Goal: Information Seeking & Learning: Check status

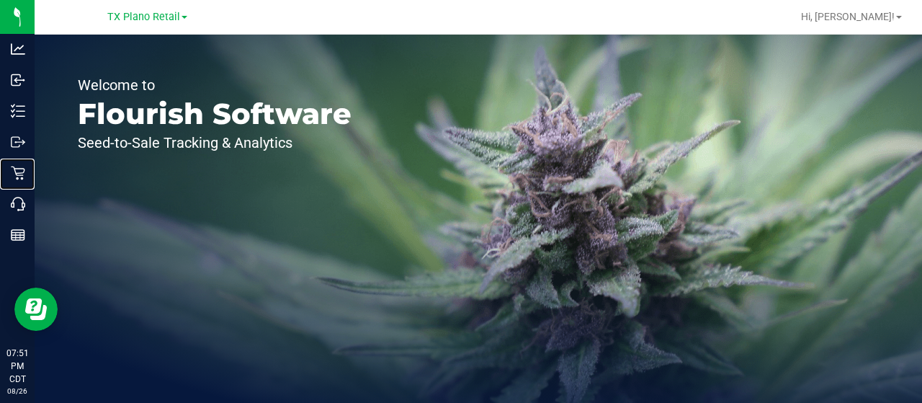
click at [22, 166] on icon at bounding box center [18, 173] width 14 height 14
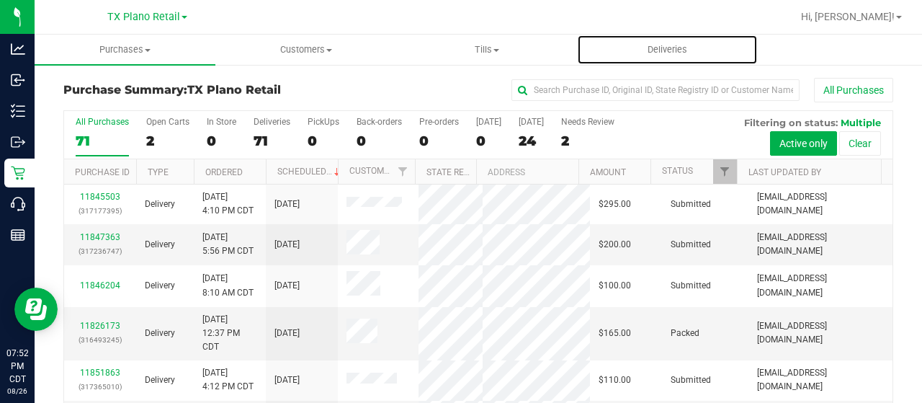
click at [673, 50] on span "Deliveries" at bounding box center [667, 49] width 78 height 13
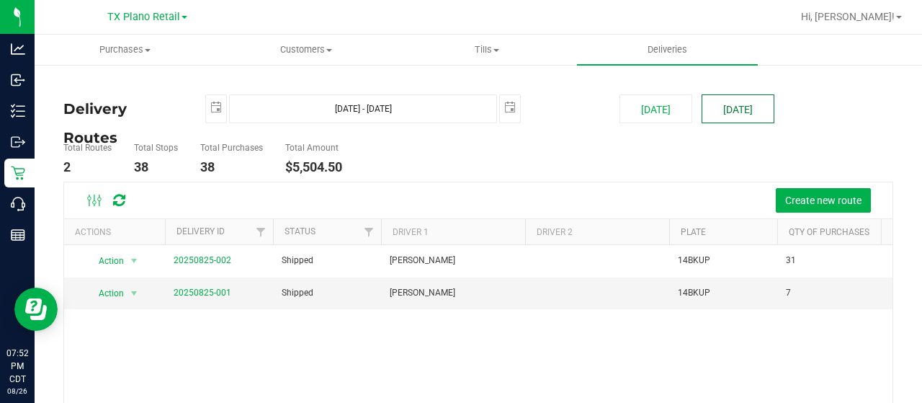
click at [712, 112] on button "[DATE]" at bounding box center [737, 108] width 73 height 29
type input "[DATE] - [DATE]"
type input "[DATE]"
click at [176, 17] on span "TX Plano Retail" at bounding box center [143, 17] width 73 height 12
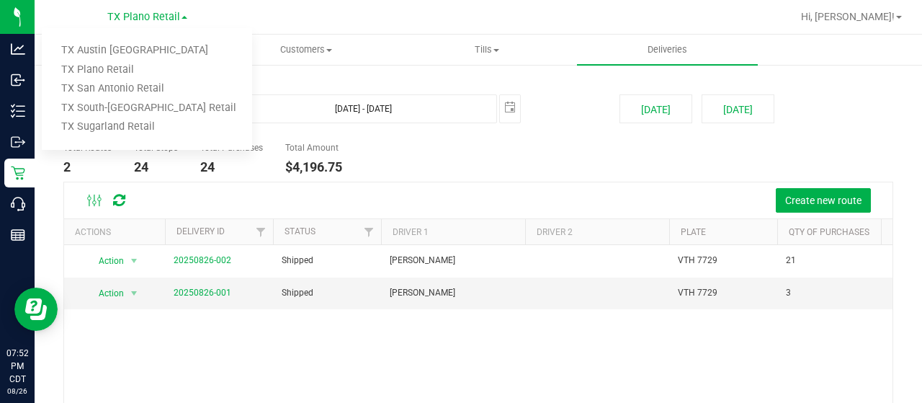
click at [156, 50] on link "TX Austin [GEOGRAPHIC_DATA]" at bounding box center [147, 50] width 210 height 19
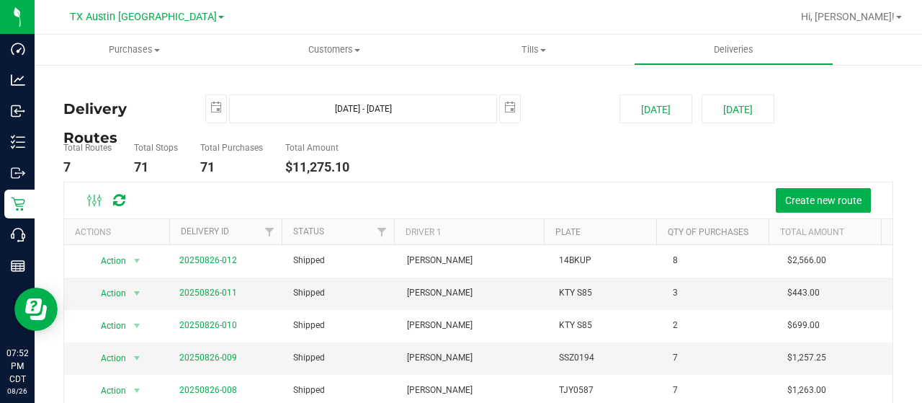
click at [138, 17] on span "TX Austin [GEOGRAPHIC_DATA]" at bounding box center [143, 17] width 147 height 12
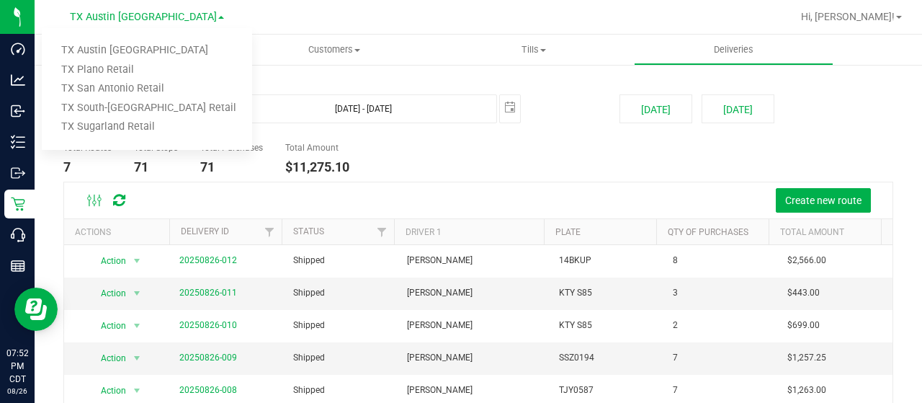
click at [122, 87] on link "TX San Antonio Retail" at bounding box center [147, 88] width 210 height 19
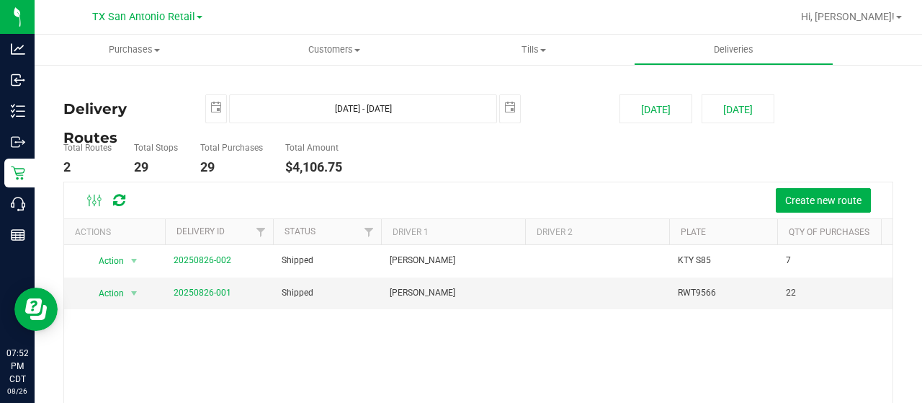
click at [124, 17] on span "TX San Antonio Retail" at bounding box center [143, 17] width 103 height 12
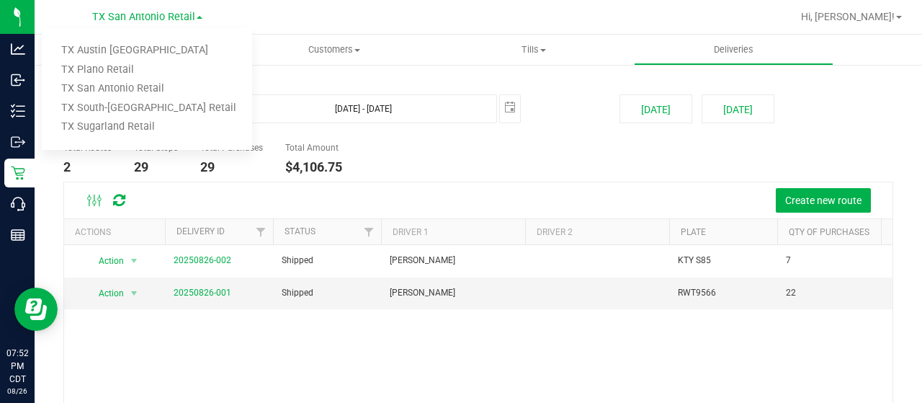
click at [126, 115] on link "TX South-[GEOGRAPHIC_DATA] Retail" at bounding box center [147, 108] width 210 height 19
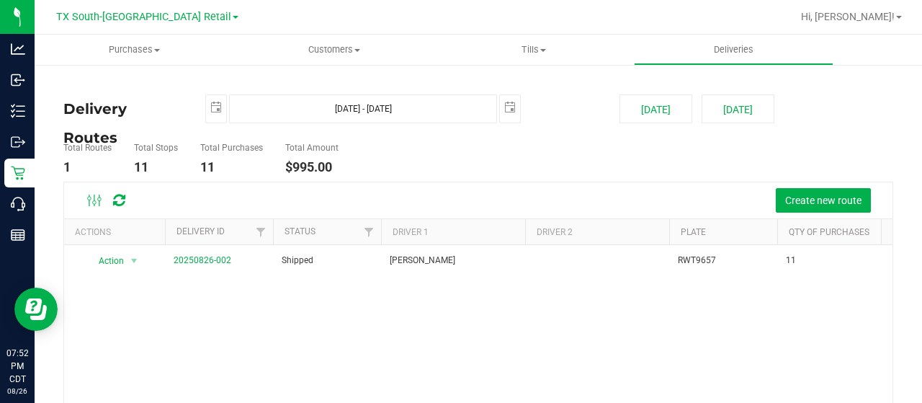
click at [123, 14] on span "TX South-[GEOGRAPHIC_DATA] Retail" at bounding box center [143, 17] width 175 height 12
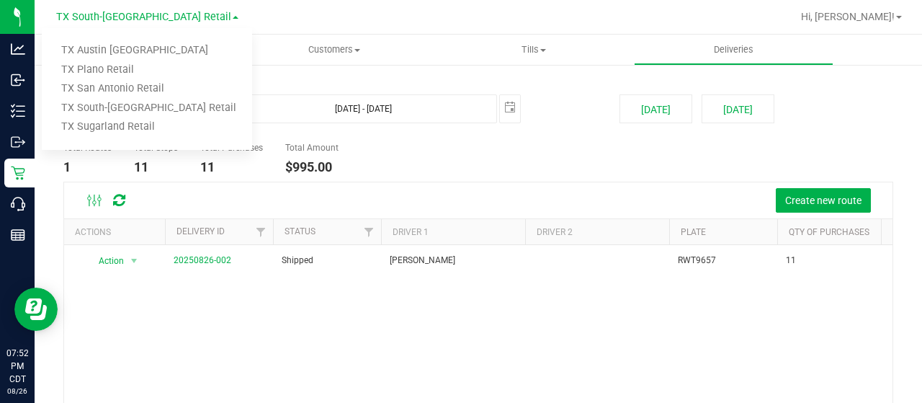
click at [118, 88] on link "TX San Antonio Retail" at bounding box center [147, 88] width 210 height 19
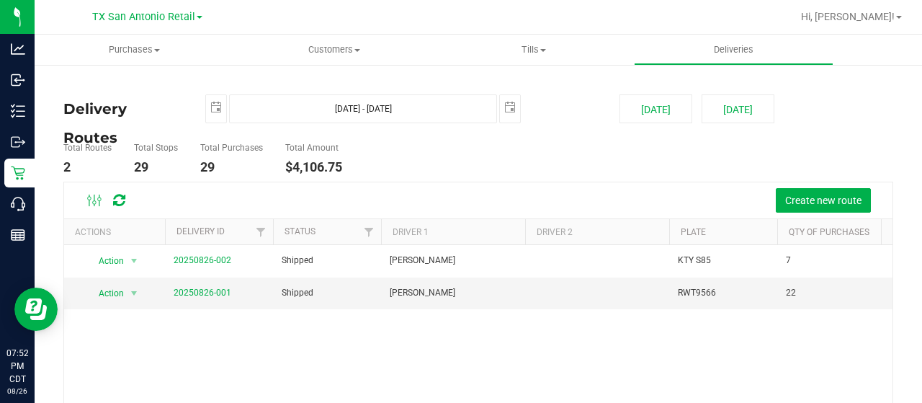
click at [117, 14] on span "TX San Antonio Retail" at bounding box center [143, 17] width 103 height 12
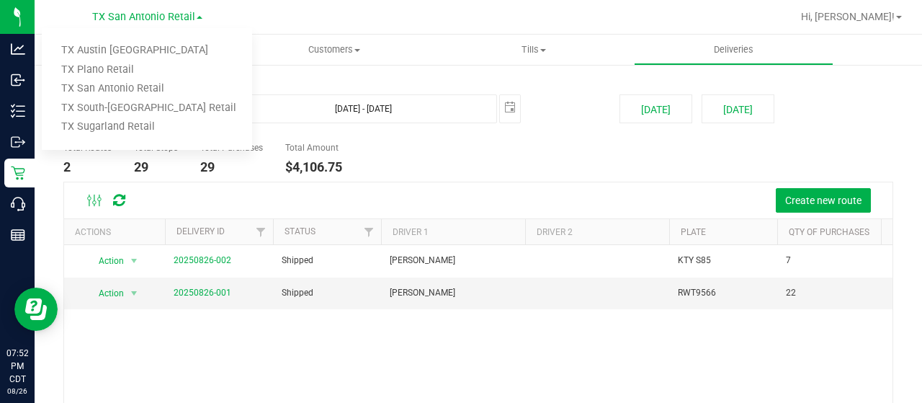
click at [113, 68] on link "TX Plano Retail" at bounding box center [147, 69] width 210 height 19
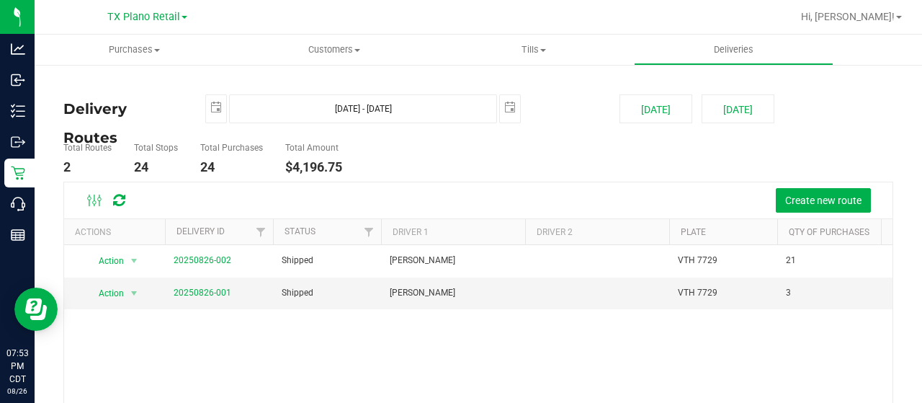
click at [151, 11] on span "TX Plano Retail" at bounding box center [143, 17] width 73 height 12
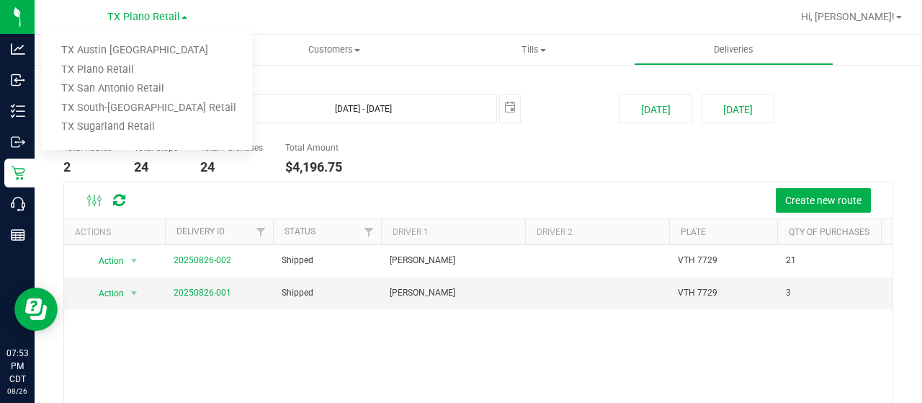
click at [128, 47] on link "TX Austin [GEOGRAPHIC_DATA]" at bounding box center [147, 50] width 210 height 19
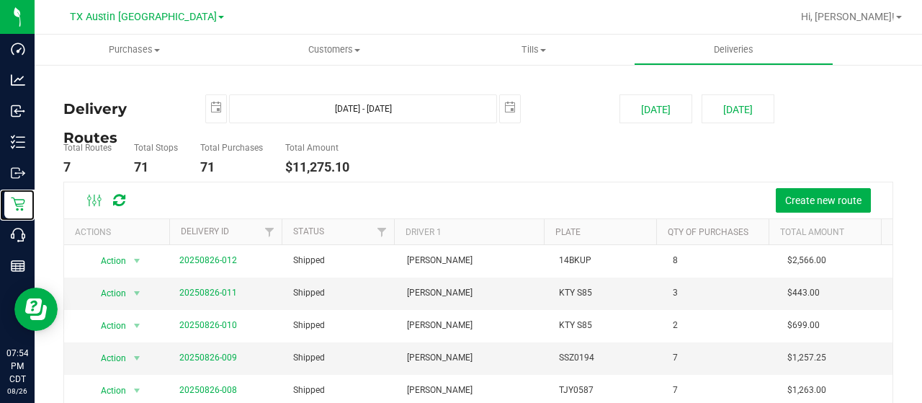
click at [13, 200] on icon at bounding box center [18, 204] width 14 height 14
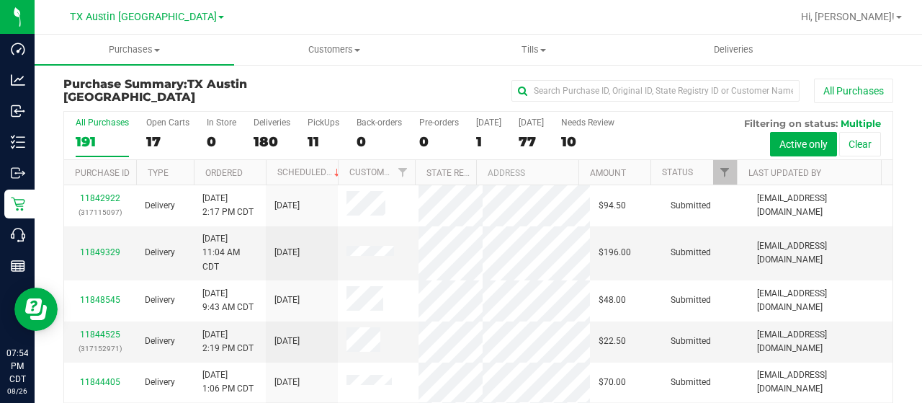
click at [159, 122] on div "Open Carts" at bounding box center [167, 122] width 43 height 10
click at [0, 0] on input "Open Carts 17" at bounding box center [0, 0] width 0 height 0
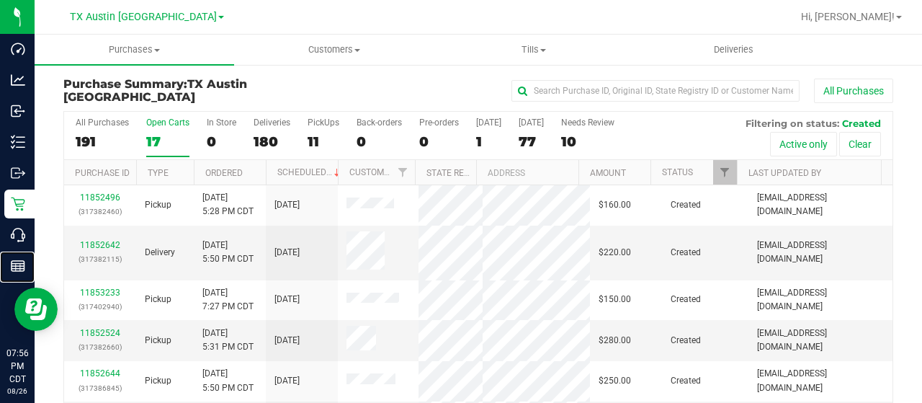
click at [0, 0] on p "Reports" at bounding box center [0, 0] width 0 height 0
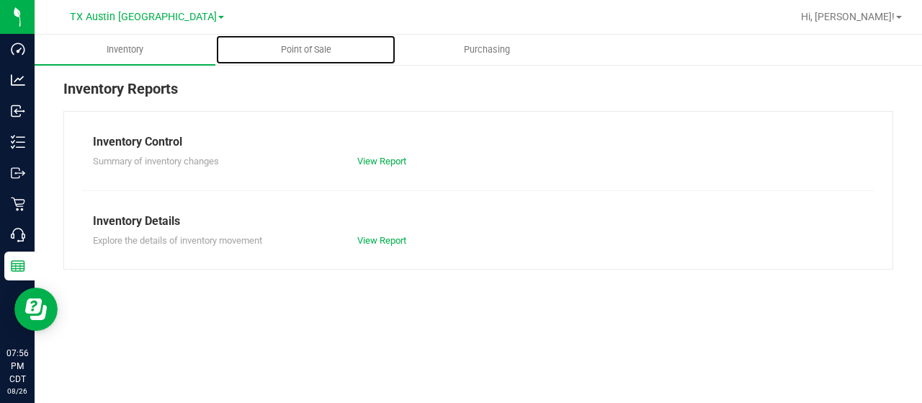
click at [292, 51] on span "Point of Sale" at bounding box center [305, 49] width 89 height 13
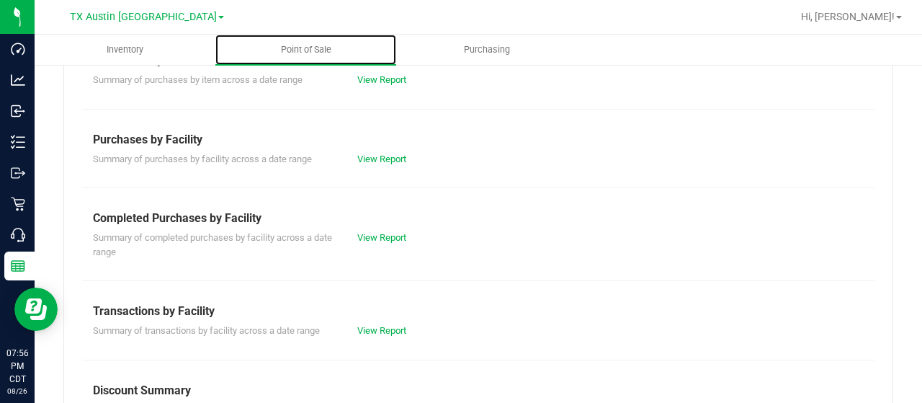
scroll to position [240, 0]
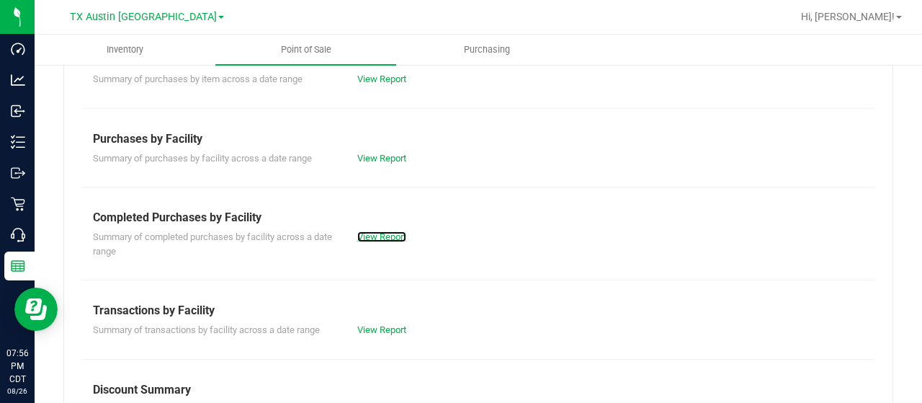
click at [375, 238] on link "View Report" at bounding box center [381, 236] width 49 height 11
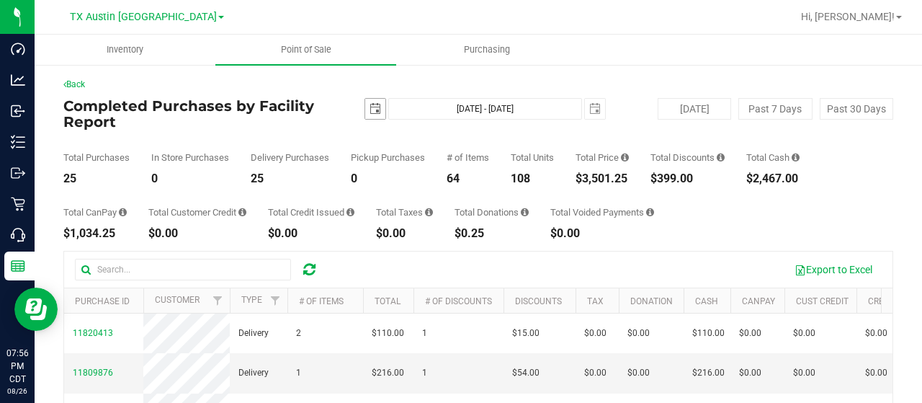
click at [369, 109] on span "select" at bounding box center [375, 109] width 12 height 12
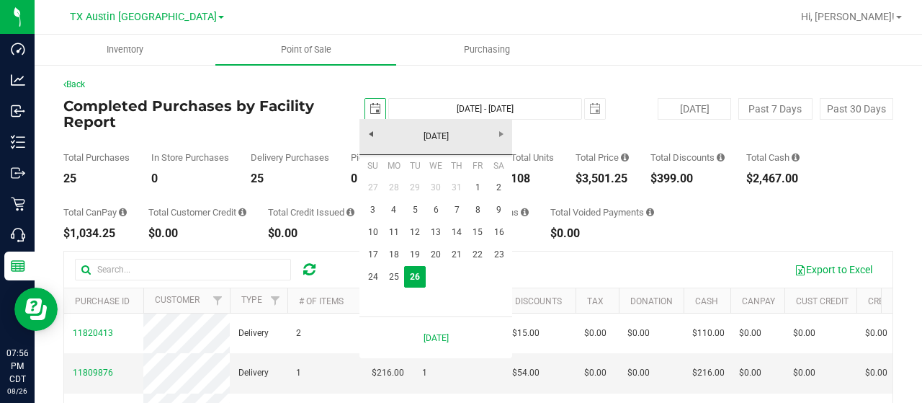
scroll to position [0, 35]
click at [480, 182] on link "1" at bounding box center [477, 187] width 21 height 22
type input "[DATE]"
type input "[DATE] - [DATE]"
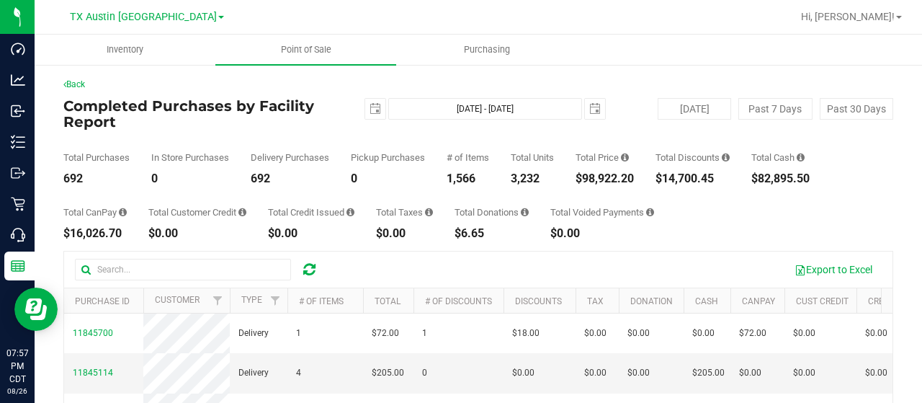
click at [405, 192] on div "Total CanPay $16,026.70 Total Customer Credit $0.00 Total Credit Issued $0.00 T…" at bounding box center [478, 211] width 830 height 55
click at [359, 240] on div "Back Completed Purchases by Facility Report [DATE] [DATE] - [DATE] [DATE] [DATE…" at bounding box center [478, 340] width 830 height 524
click at [147, 17] on span "TX Austin [GEOGRAPHIC_DATA]" at bounding box center [143, 17] width 147 height 12
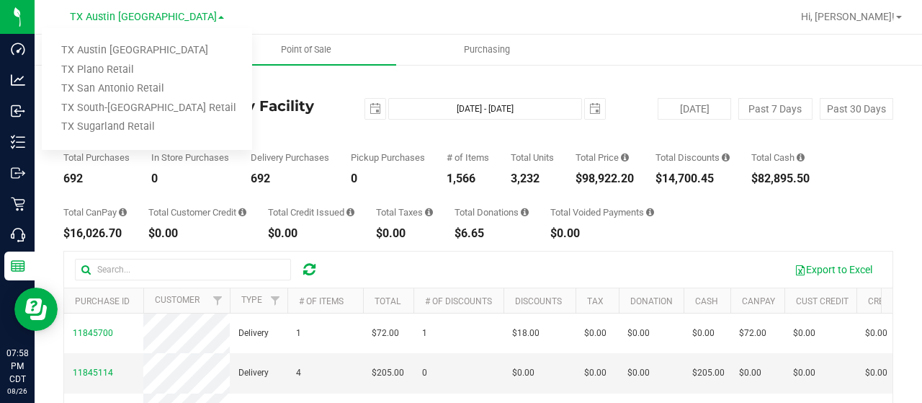
click at [127, 107] on link "TX South-[GEOGRAPHIC_DATA] Retail" at bounding box center [147, 108] width 210 height 19
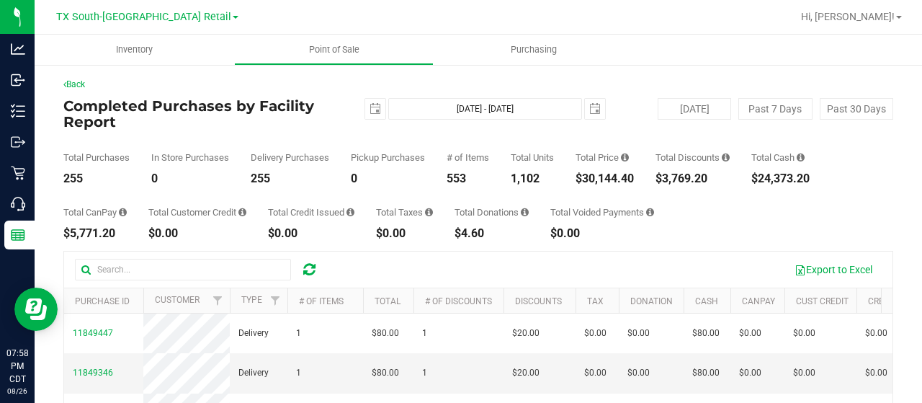
click at [714, 232] on div "Total CanPay $5,771.20 Total Customer Credit $0.00 Total Credit Issued $0.00 To…" at bounding box center [478, 211] width 830 height 55
click at [367, 115] on span "select" at bounding box center [375, 109] width 20 height 20
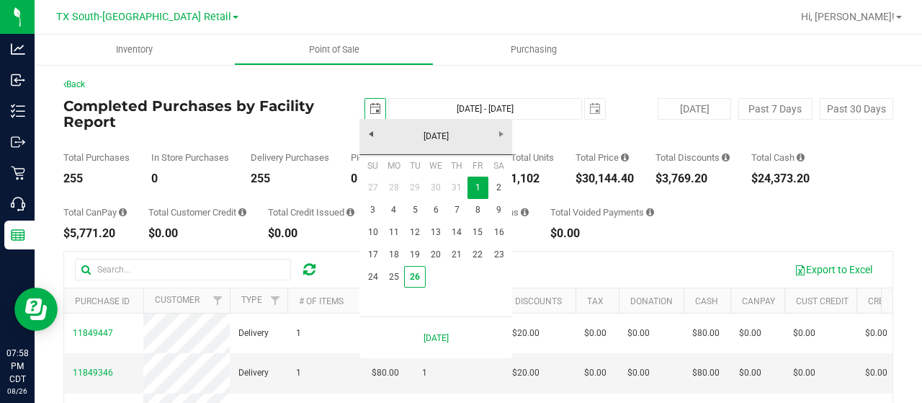
scroll to position [0, 35]
click at [369, 135] on link "[DATE]" at bounding box center [436, 136] width 155 height 22
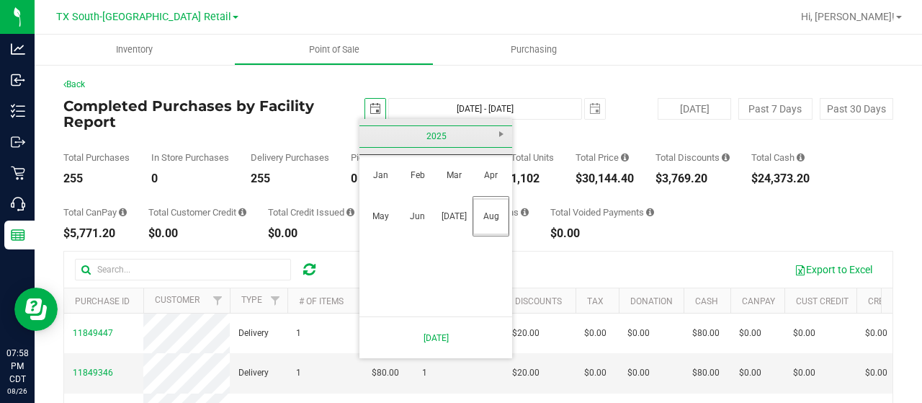
click at [369, 135] on link "2025" at bounding box center [436, 136] width 155 height 22
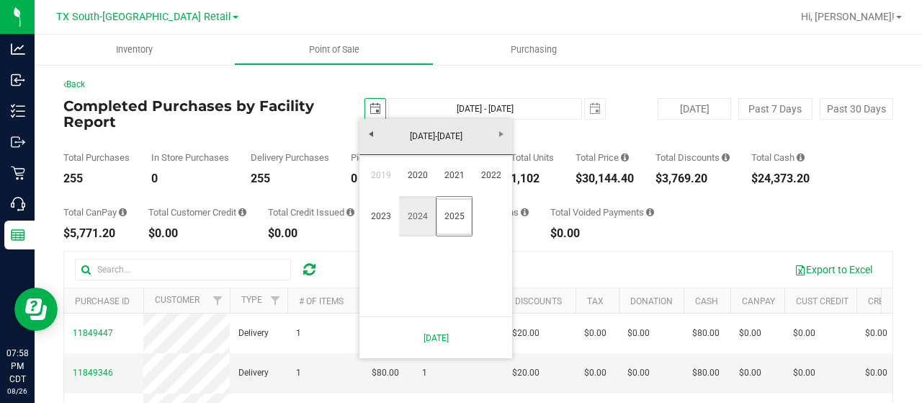
click at [425, 218] on link "2024" at bounding box center [417, 216] width 37 height 37
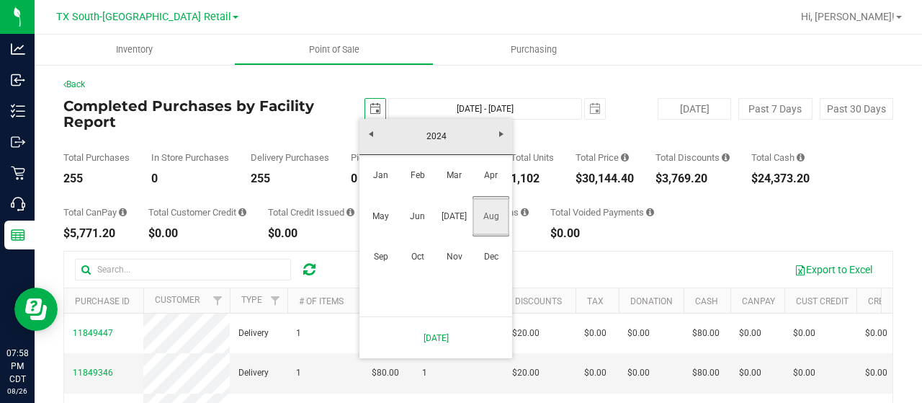
click at [492, 217] on link "Aug" at bounding box center [490, 216] width 37 height 37
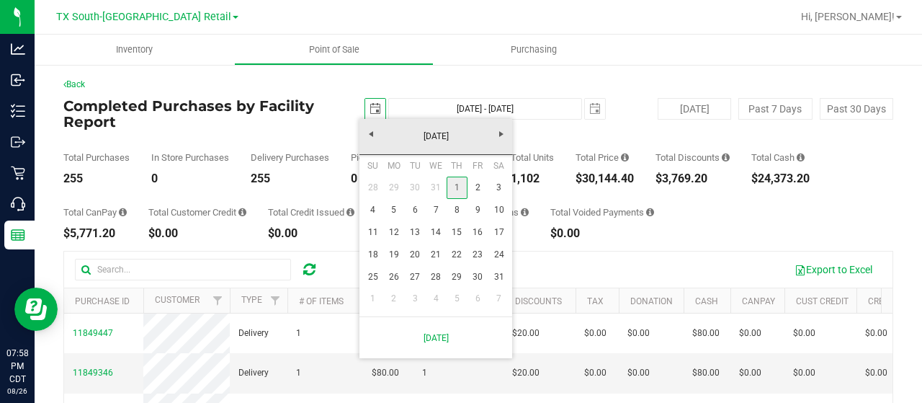
click at [457, 185] on link "1" at bounding box center [456, 187] width 21 height 22
type input "[DATE]"
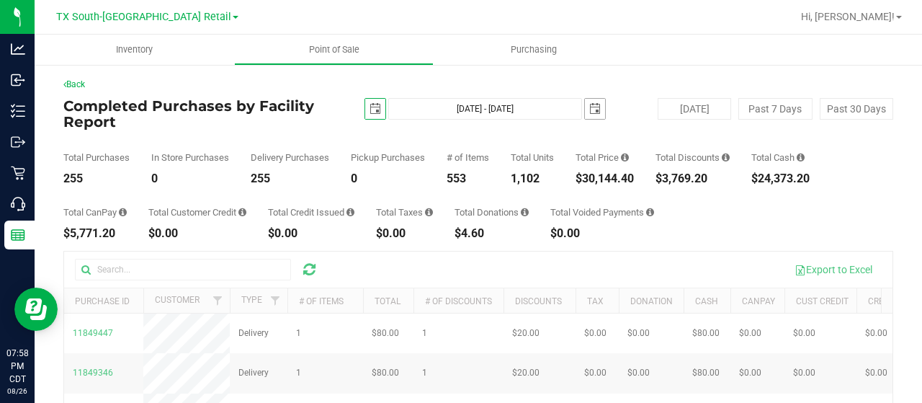
click at [589, 112] on span "select" at bounding box center [595, 109] width 12 height 12
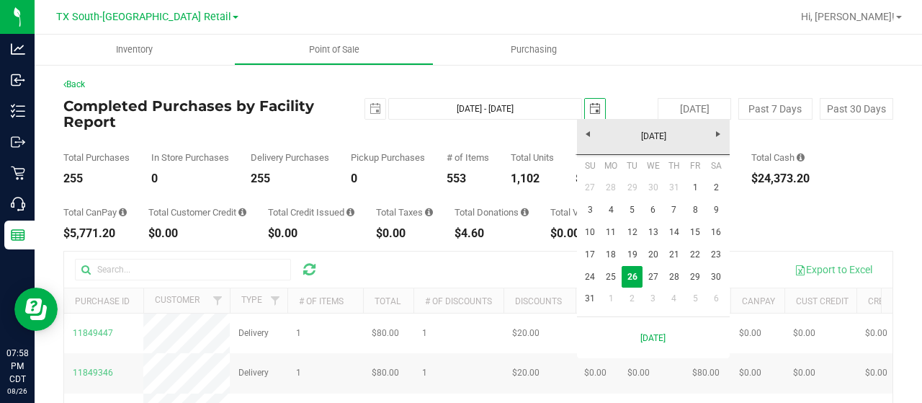
scroll to position [0, 35]
click at [588, 129] on link "[DATE]" at bounding box center [653, 136] width 155 height 22
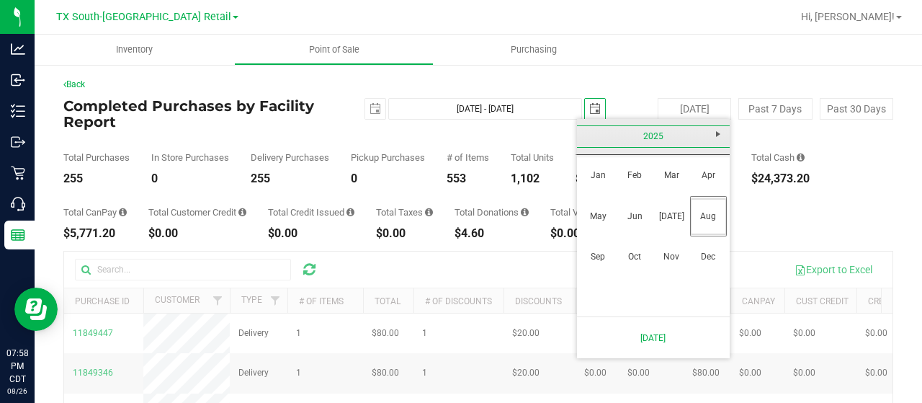
click at [588, 129] on link "2025" at bounding box center [653, 136] width 155 height 22
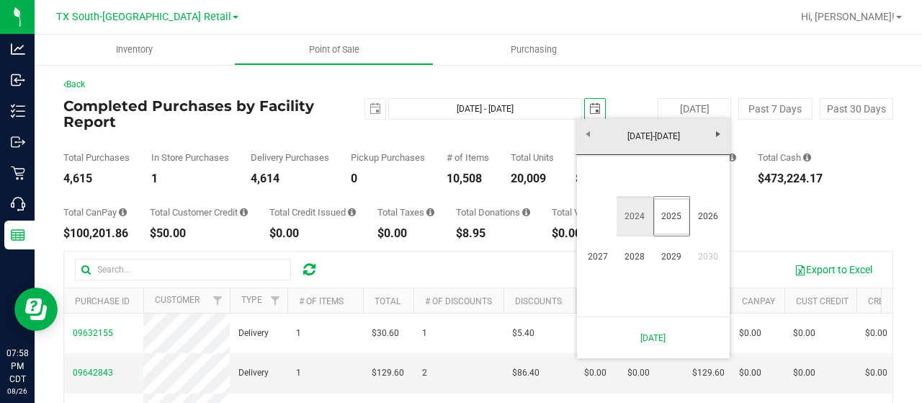
click at [637, 210] on link "2024" at bounding box center [634, 216] width 37 height 37
click at [700, 214] on link "Aug" at bounding box center [708, 216] width 37 height 37
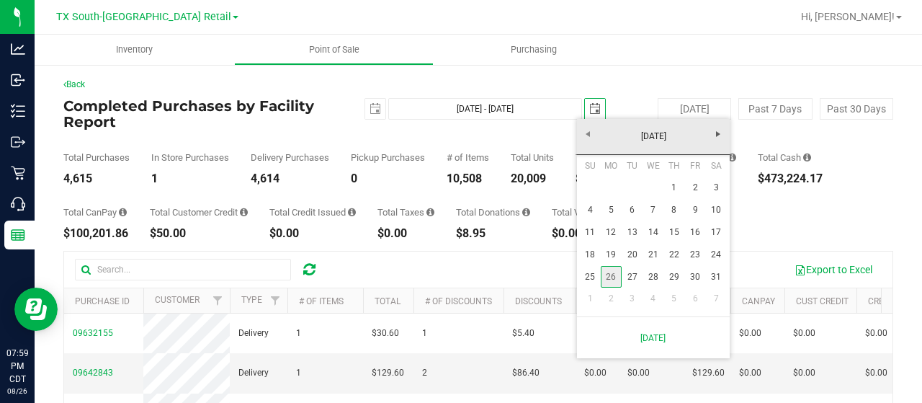
click at [615, 274] on link "26" at bounding box center [611, 277] width 21 height 22
type input "[DATE] - [DATE]"
type input "[DATE]"
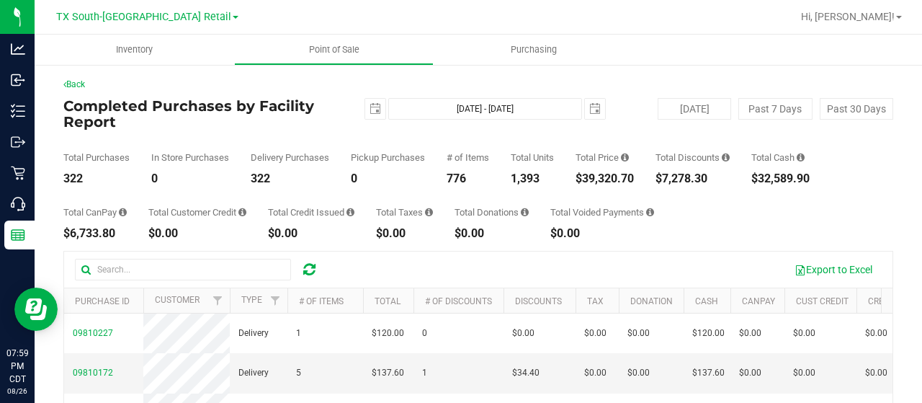
click at [197, 184] on div "0" at bounding box center [190, 179] width 78 height 12
click at [162, 22] on span "TX South-[GEOGRAPHIC_DATA] Retail" at bounding box center [143, 17] width 175 height 12
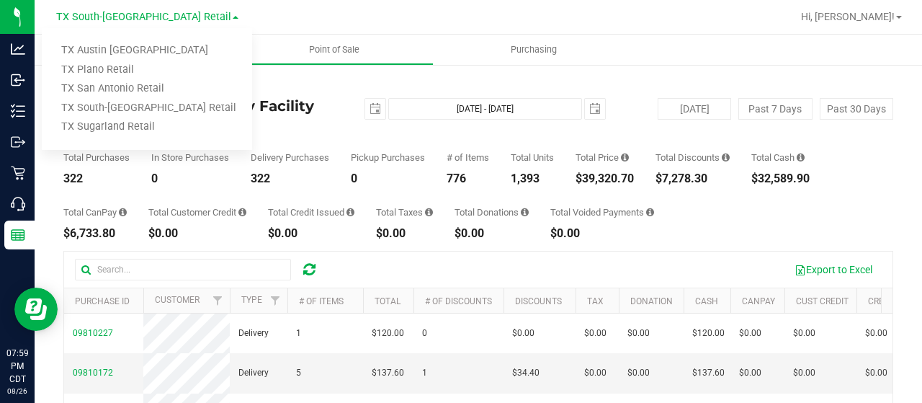
click at [145, 50] on link "TX Austin [GEOGRAPHIC_DATA]" at bounding box center [147, 50] width 210 height 19
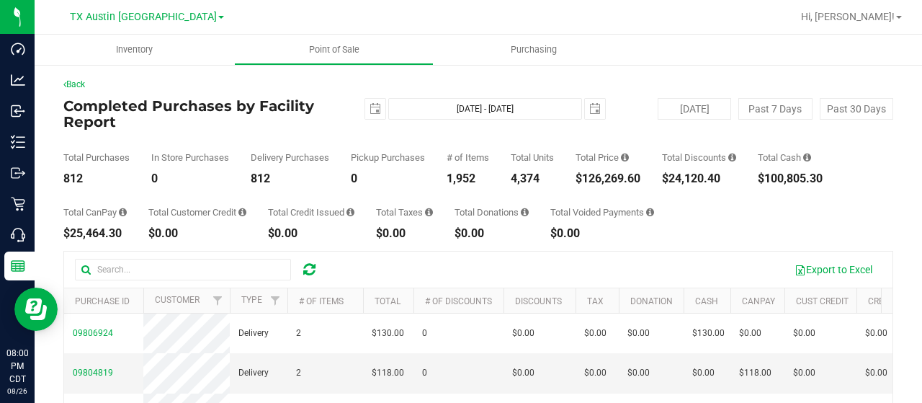
click at [43, 217] on div "Back Completed Purchases by Facility Report [DATE] [DATE] - [DATE] [DATE] [DATE…" at bounding box center [478, 339] width 887 height 553
click at [134, 16] on span "TX Austin [GEOGRAPHIC_DATA]" at bounding box center [143, 17] width 147 height 12
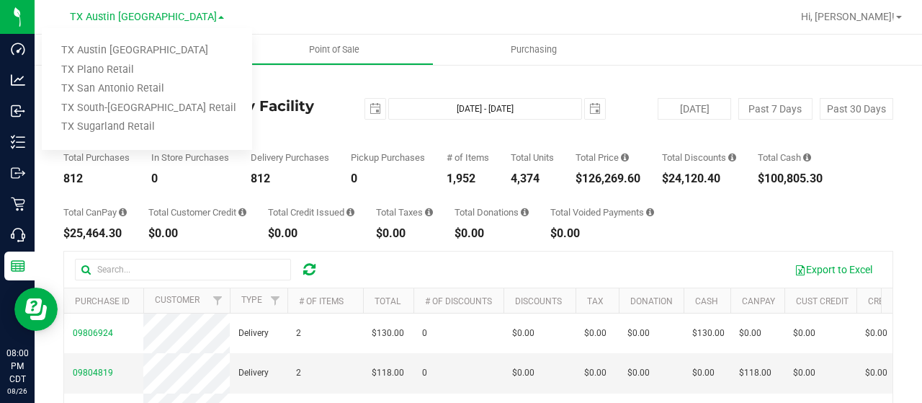
click at [130, 68] on link "TX Plano Retail" at bounding box center [147, 69] width 210 height 19
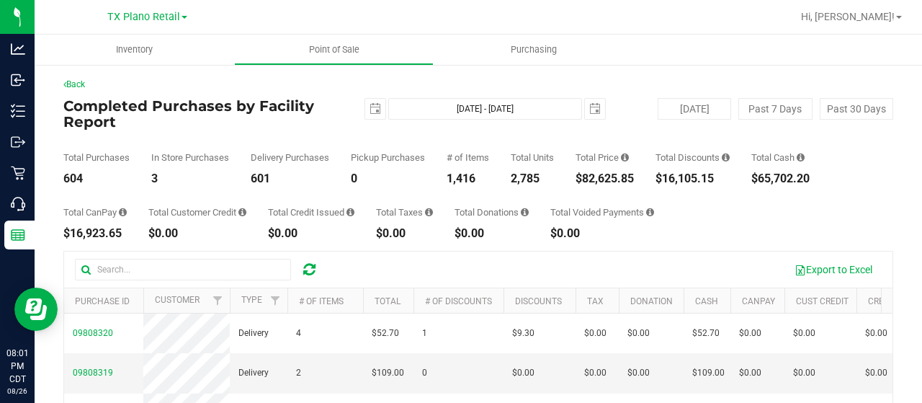
click at [48, 205] on div "Back Completed Purchases by Facility Report [DATE] [DATE] - [DATE] [DATE] [DATE…" at bounding box center [478, 339] width 887 height 553
click at [131, 21] on span "TX Plano Retail" at bounding box center [143, 17] width 73 height 12
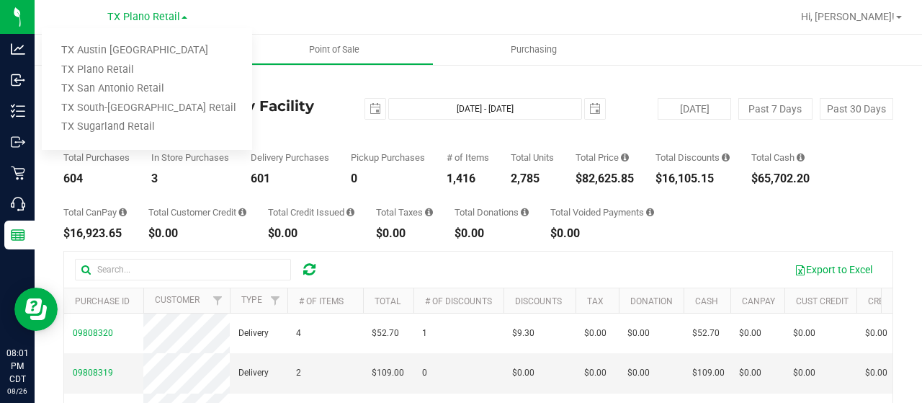
click at [124, 94] on link "TX San Antonio Retail" at bounding box center [147, 88] width 210 height 19
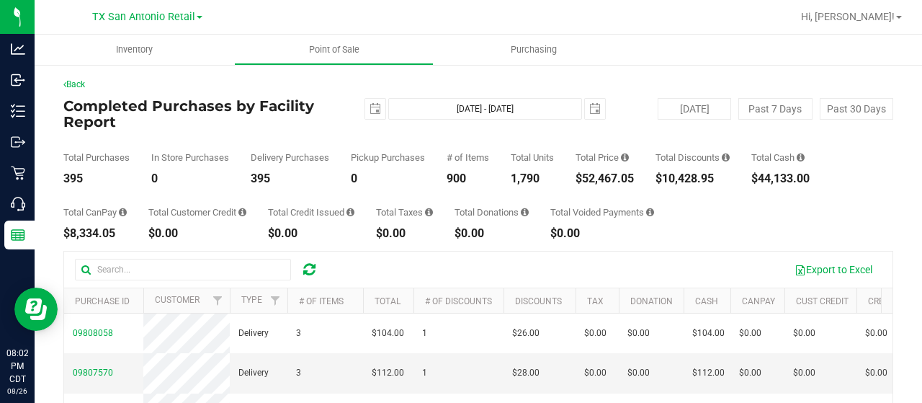
click at [42, 208] on div "Back Completed Purchases by Facility Report [DATE] [DATE] - [DATE] [DATE] [DATE…" at bounding box center [478, 339] width 887 height 553
click at [589, 108] on span "select" at bounding box center [595, 109] width 12 height 12
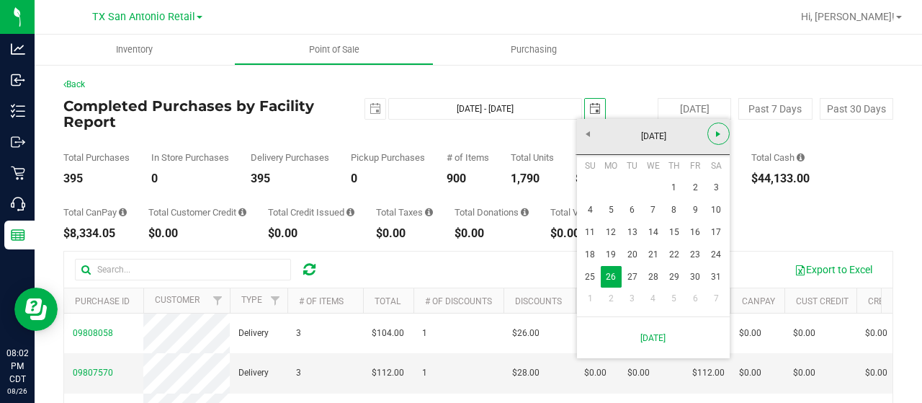
click at [721, 129] on span "Next" at bounding box center [718, 134] width 12 height 12
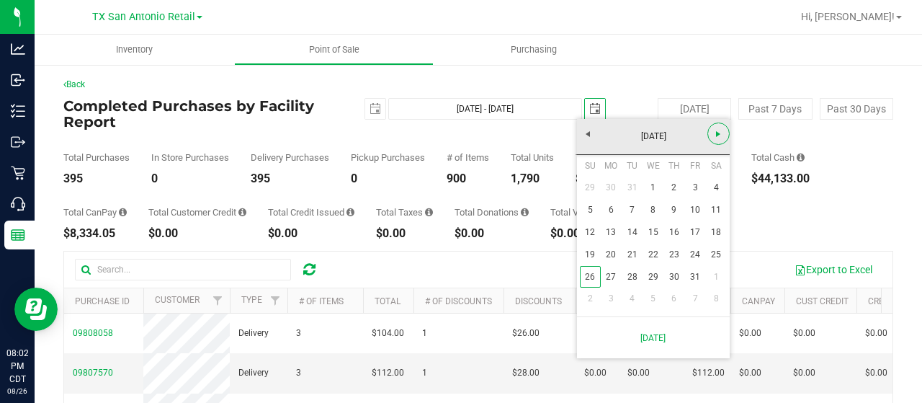
click at [721, 129] on span "Next" at bounding box center [718, 134] width 12 height 12
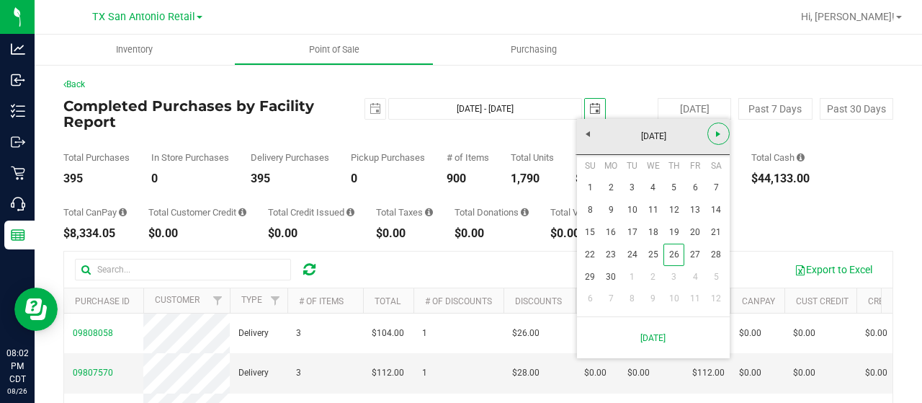
click at [721, 129] on span "Next" at bounding box center [718, 134] width 12 height 12
click at [629, 272] on link "26" at bounding box center [631, 277] width 21 height 22
type input "[DATE] - [DATE]"
type input "[DATE]"
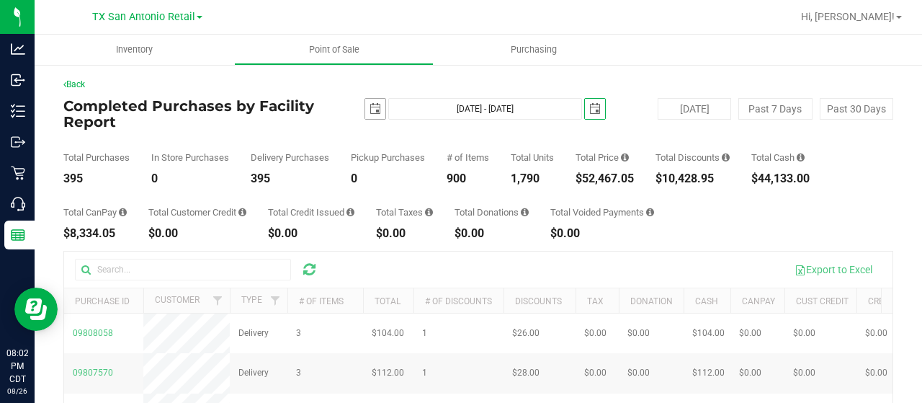
click at [365, 115] on span "select" at bounding box center [375, 109] width 20 height 20
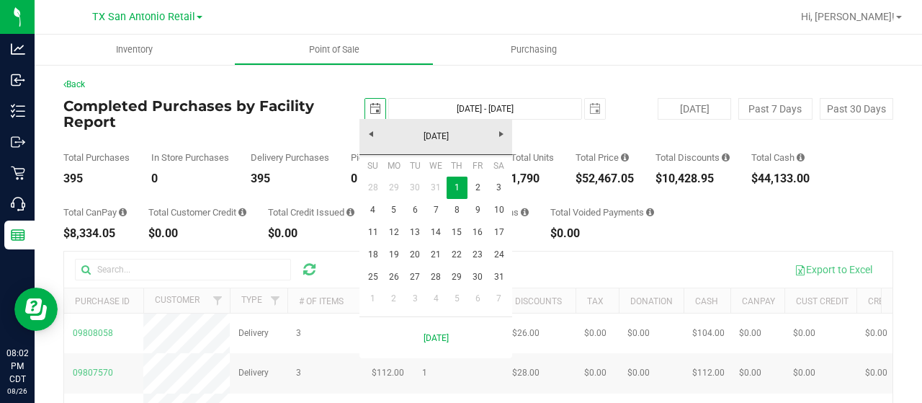
scroll to position [0, 35]
click at [496, 132] on span "Next" at bounding box center [501, 134] width 12 height 12
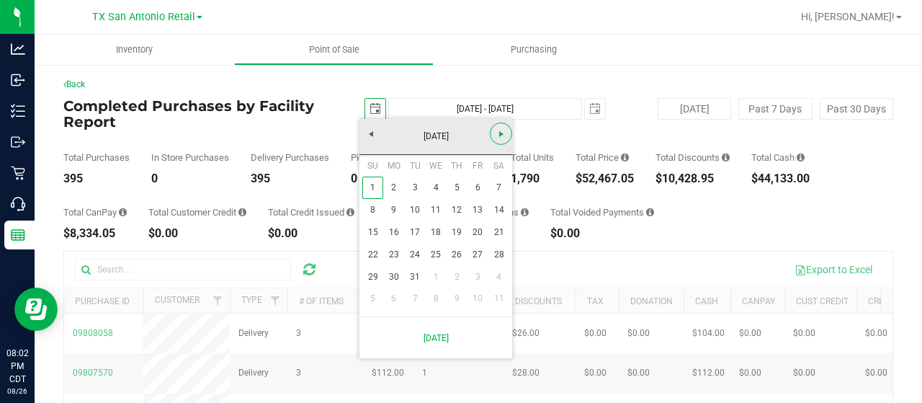
click at [496, 132] on span "Next" at bounding box center [501, 134] width 12 height 12
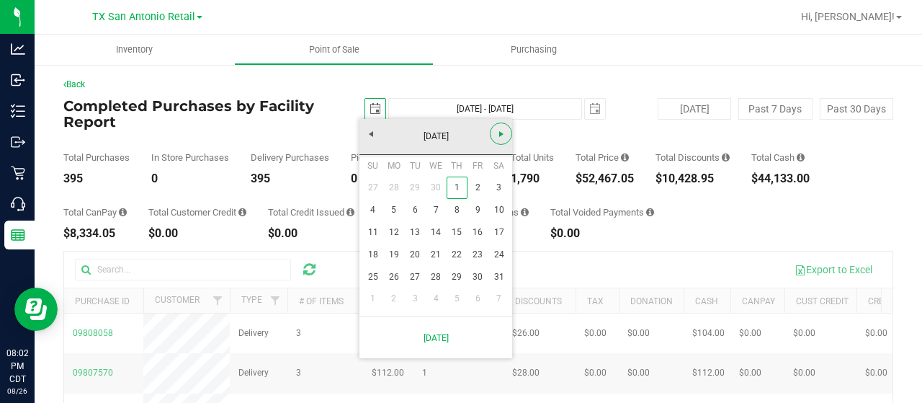
click at [496, 132] on span "Next" at bounding box center [501, 134] width 12 height 12
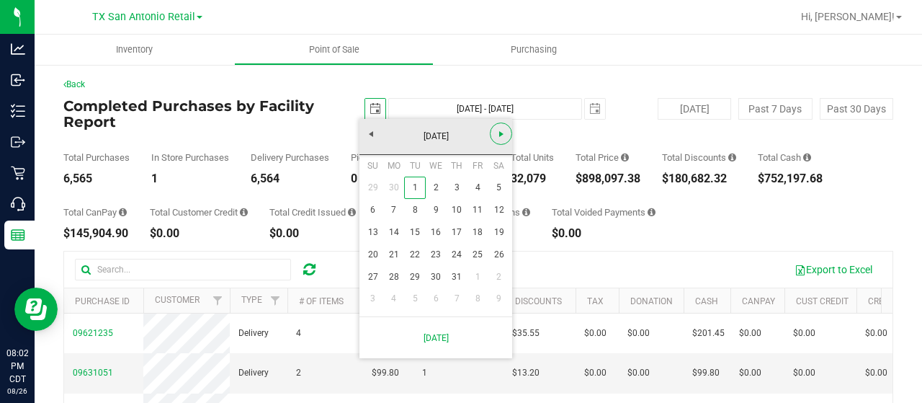
click at [496, 132] on span "Next" at bounding box center [501, 134] width 12 height 12
click at [474, 185] on link "1" at bounding box center [477, 187] width 21 height 22
type input "[DATE] - [DATE]"
type input "[DATE]"
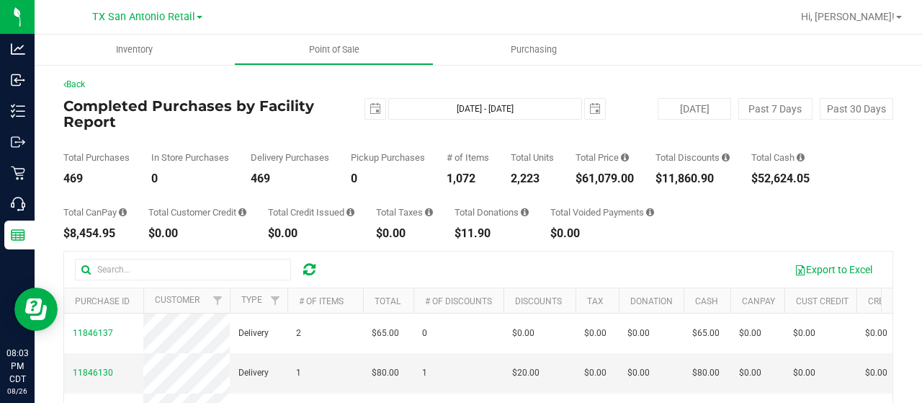
click at [673, 229] on div "Total CanPay $8,454.95 Total Customer Credit $0.00 Total Credit Issued $0.00 To…" at bounding box center [478, 211] width 830 height 55
click at [145, 12] on span "TX San Antonio Retail" at bounding box center [143, 17] width 103 height 12
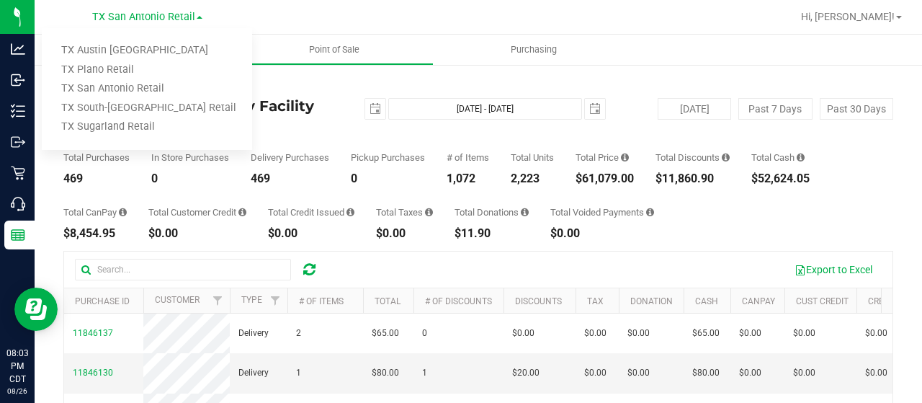
click at [122, 71] on link "TX Plano Retail" at bounding box center [147, 69] width 210 height 19
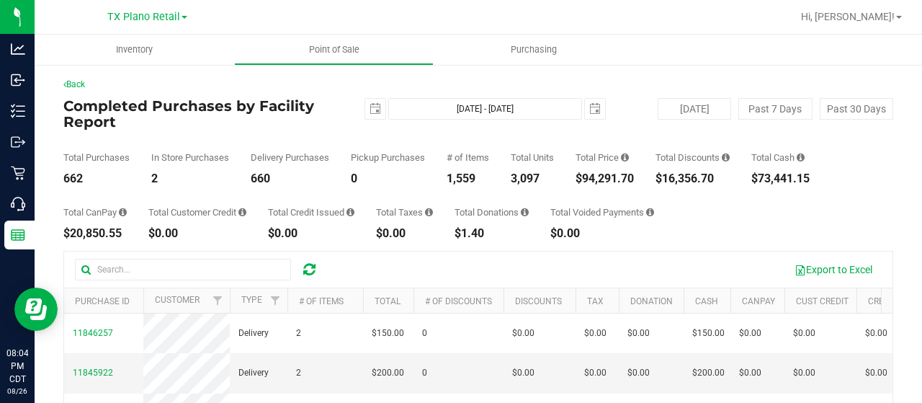
click at [552, 261] on div "Export to Excel" at bounding box center [606, 269] width 550 height 24
click at [0, 0] on p "Reports" at bounding box center [0, 0] width 0 height 0
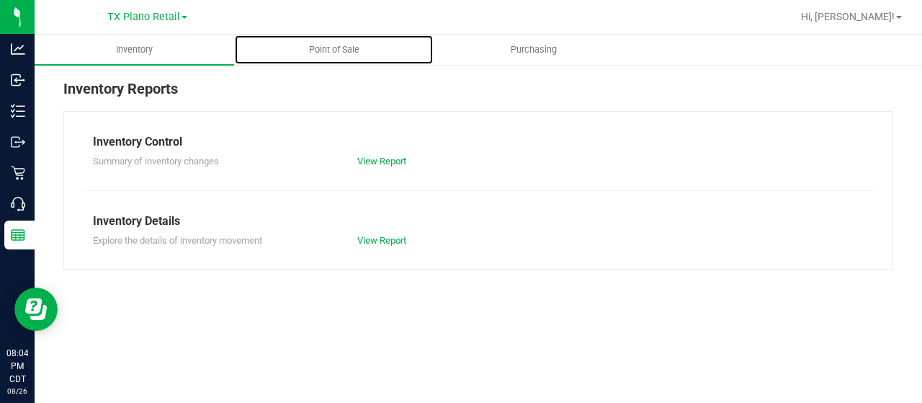
click at [323, 47] on span "Point of Sale" at bounding box center [334, 49] width 89 height 13
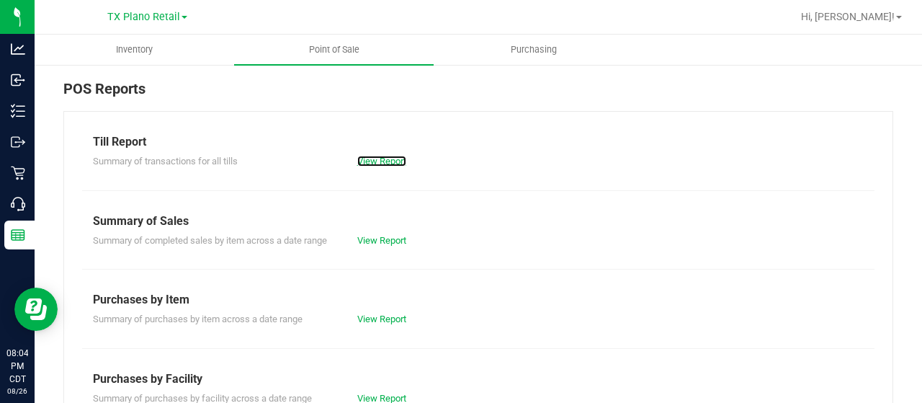
click at [372, 156] on link "View Report" at bounding box center [381, 161] width 49 height 11
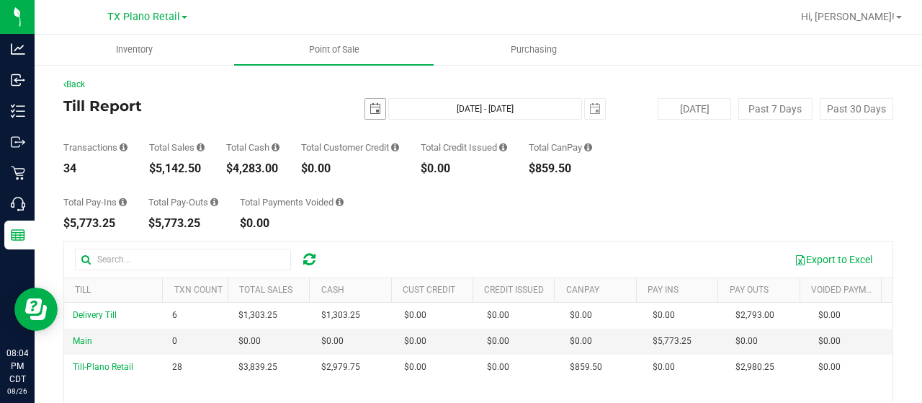
click at [370, 111] on span "select" at bounding box center [375, 109] width 12 height 12
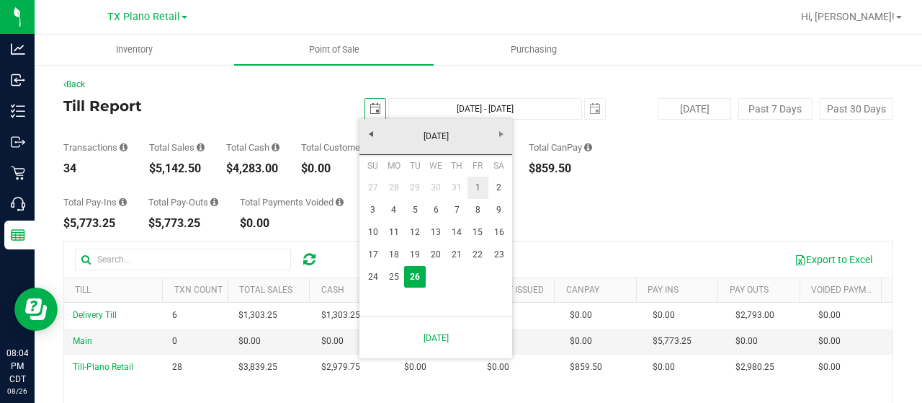
click at [472, 182] on link "1" at bounding box center [477, 187] width 21 height 22
type input "[DATE]"
type input "[DATE] - [DATE]"
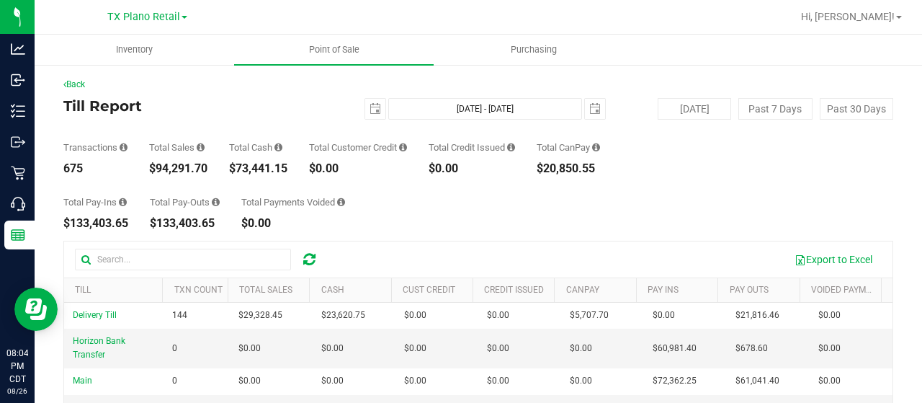
click at [354, 227] on div "Total Pay-Ins $133,403.65 Total Pay-Outs $133,403.65 Total Payments Voided $0.00" at bounding box center [478, 201] width 830 height 55
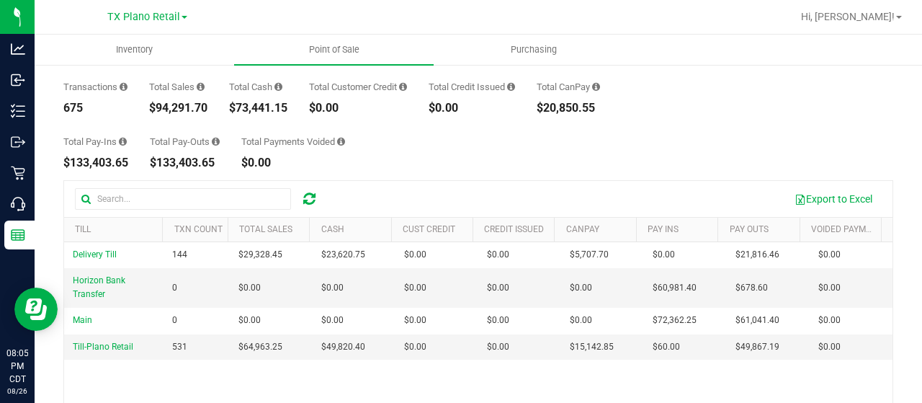
scroll to position [61, 0]
click at [54, 189] on div "Back Till Report [DATE] [DATE] - [DATE] [DATE] [DATE] Past 7 Days Past 30 Days …" at bounding box center [478, 273] width 887 height 542
click at [169, 18] on span "TX Plano Retail" at bounding box center [143, 17] width 73 height 12
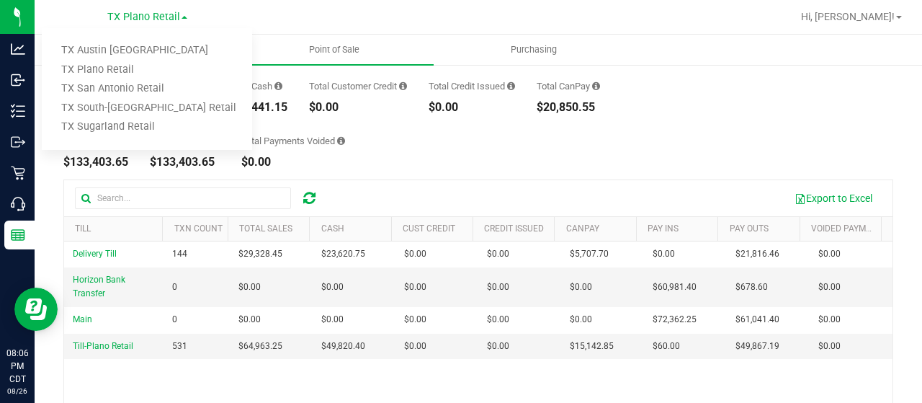
click at [148, 84] on link "TX San Antonio Retail" at bounding box center [147, 88] width 210 height 19
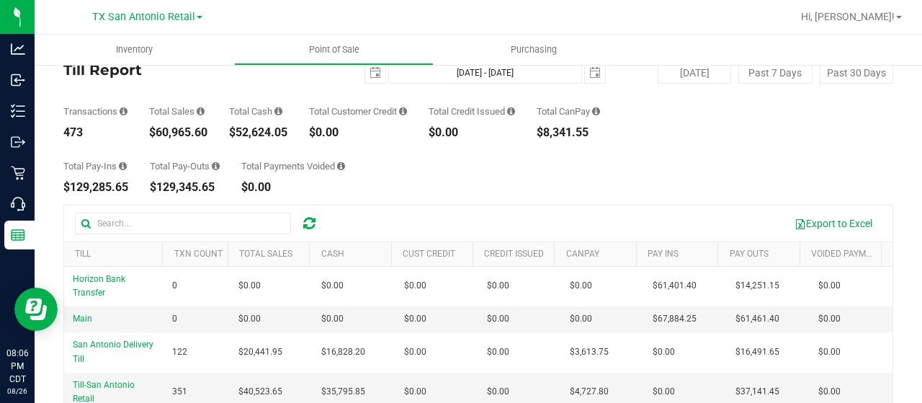
scroll to position [35, 0]
click at [412, 197] on div "Back Till Report [DATE] [DATE] - [DATE] [DATE] [DATE] Past 7 Days Past 30 Days …" at bounding box center [478, 298] width 830 height 513
click at [166, 19] on span "TX San Antonio Retail" at bounding box center [143, 17] width 103 height 12
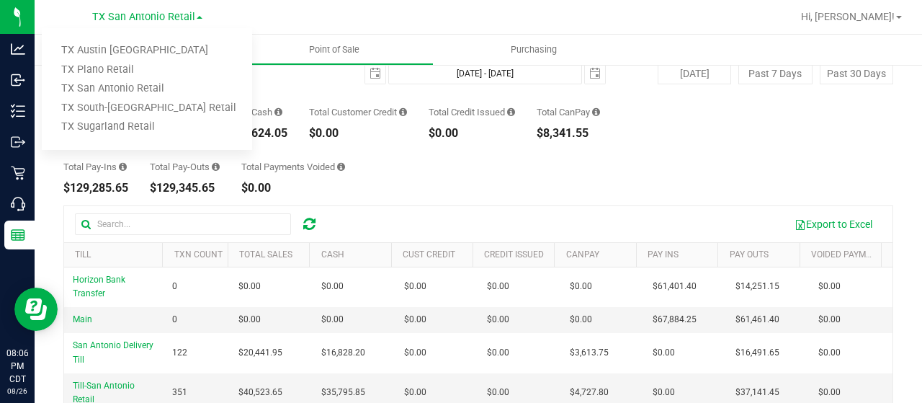
click at [137, 67] on link "TX Plano Retail" at bounding box center [147, 69] width 210 height 19
